Goal: Find specific page/section: Locate a particular part of the current website

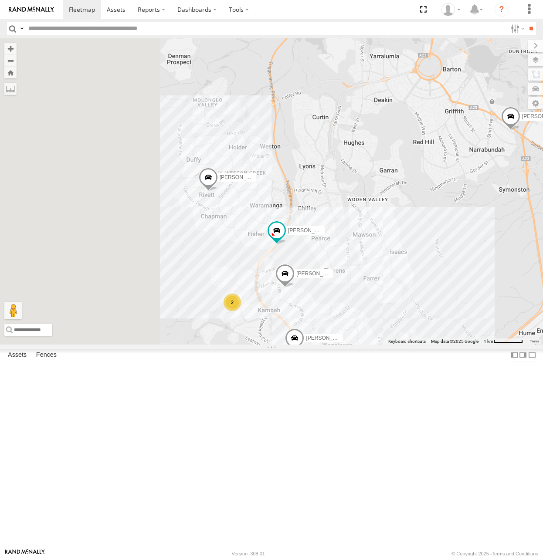
drag, startPoint x: 313, startPoint y: 364, endPoint x: 438, endPoint y: 347, distance: 125.7
click at [435, 336] on div "Michael Daniel Stan Peter Kyle Andrew Chris Jamie Tom 2" at bounding box center [271, 191] width 543 height 306
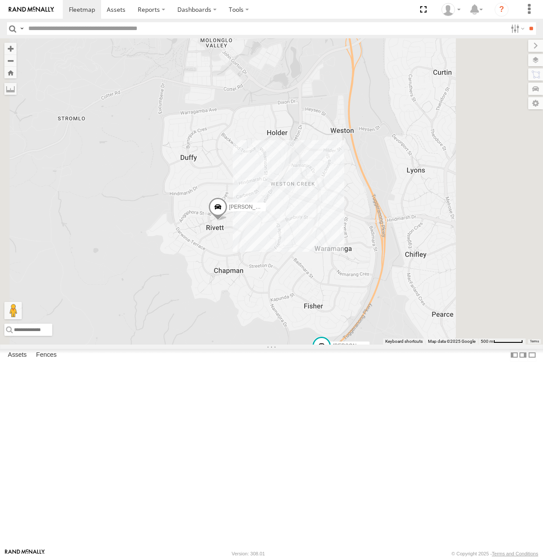
drag, startPoint x: 405, startPoint y: 356, endPoint x: 425, endPoint y: 174, distance: 182.7
click at [425, 174] on div "[PERSON_NAME] [PERSON_NAME] [PERSON_NAME] [PERSON_NAME] [PERSON_NAME]" at bounding box center [271, 191] width 543 height 306
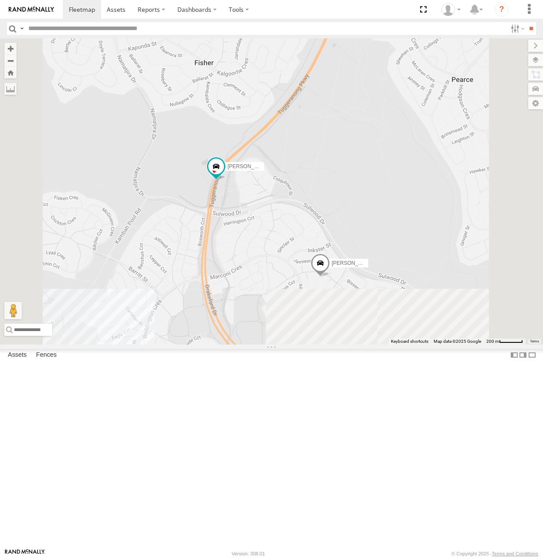
drag, startPoint x: 482, startPoint y: 411, endPoint x: 409, endPoint y: 201, distance: 222.0
click at [409, 201] on div "[PERSON_NAME] [PERSON_NAME] [PERSON_NAME] [PERSON_NAME] [PERSON_NAME]" at bounding box center [271, 191] width 543 height 306
